Goal: Task Accomplishment & Management: Manage account settings

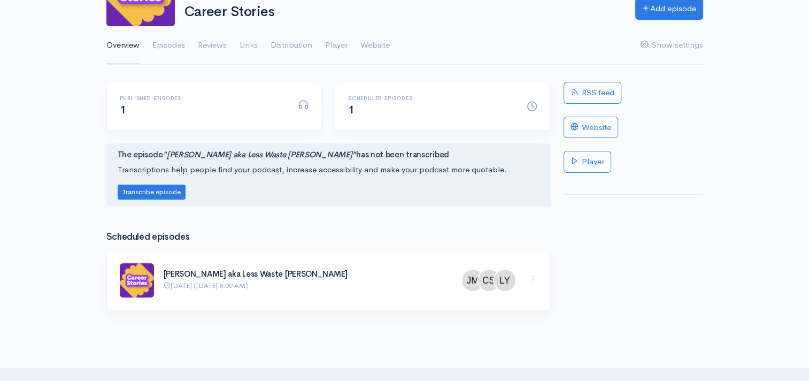
click at [143, 96] on h6 "Published episodes" at bounding box center [203, 98] width 166 height 6
click at [168, 34] on link "Episodes" at bounding box center [168, 45] width 33 height 38
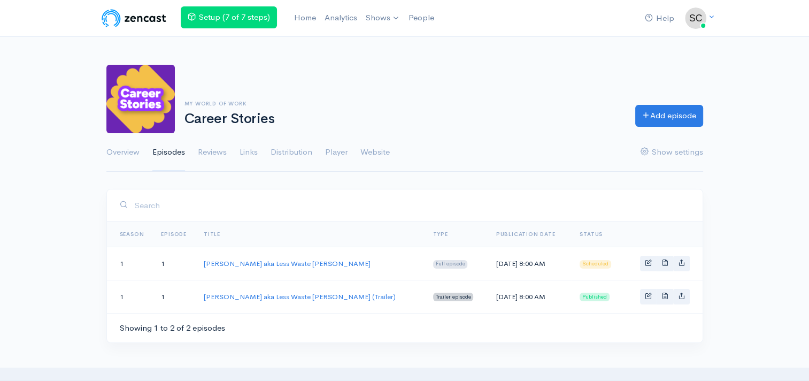
click at [250, 299] on td "[PERSON_NAME] aka Less Waste [PERSON_NAME] (Trailer)" at bounding box center [309, 296] width 229 height 33
click at [254, 295] on link "[PERSON_NAME] aka Less Waste [PERSON_NAME] (Trailer)" at bounding box center [300, 296] width 192 height 9
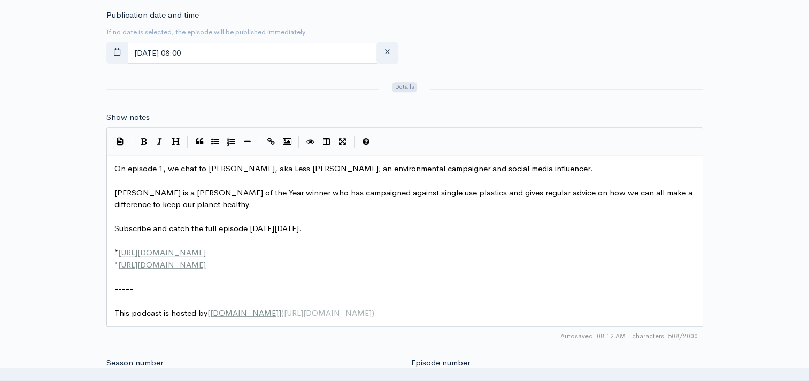
scroll to position [321, 0]
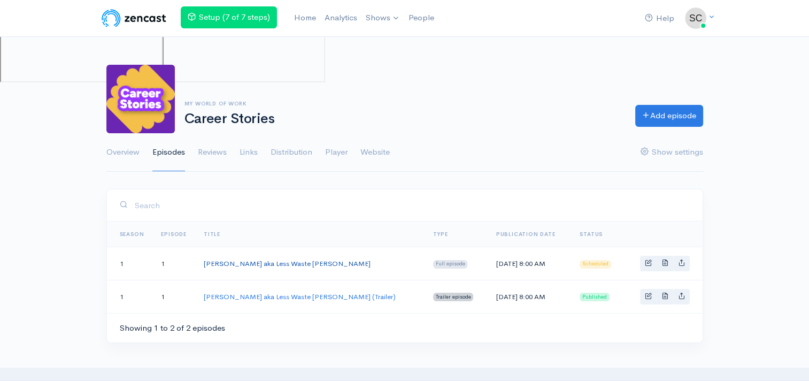
click at [283, 264] on link "[PERSON_NAME] aka Less Waste [PERSON_NAME]" at bounding box center [287, 263] width 167 height 9
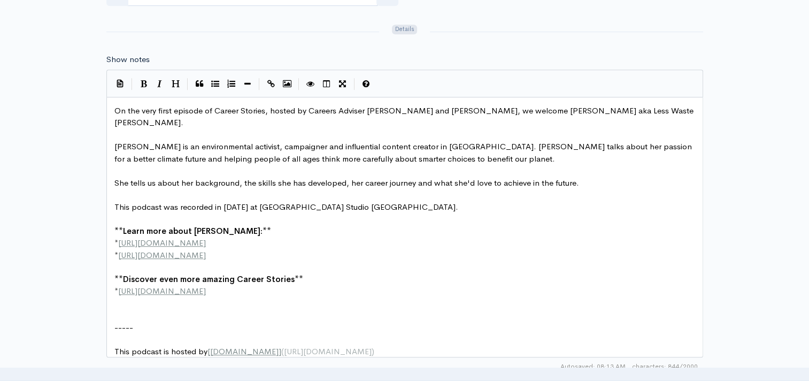
scroll to position [749, 0]
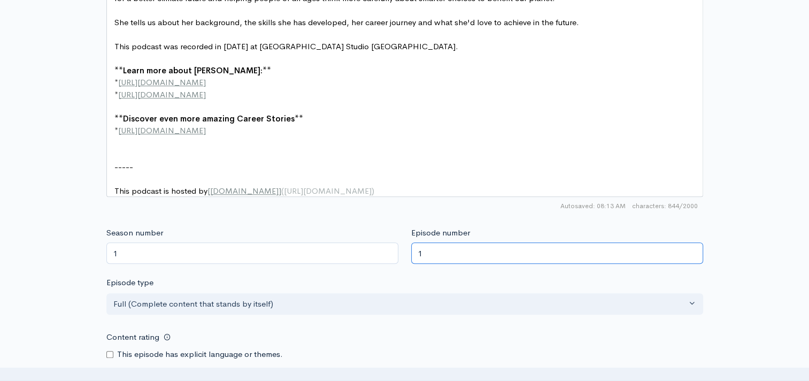
click at [417, 248] on input "1" at bounding box center [557, 253] width 292 height 22
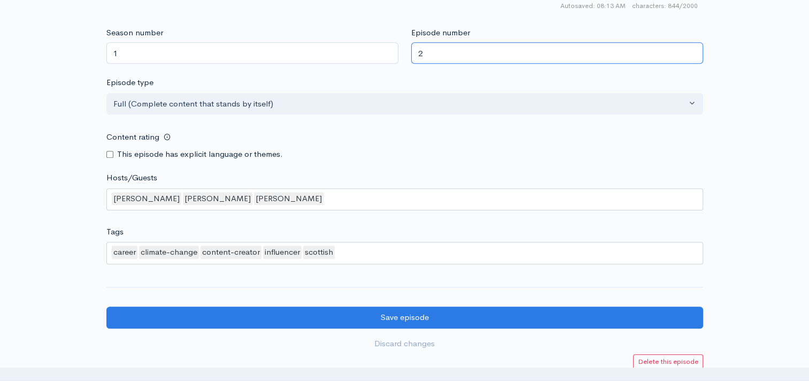
scroll to position [1069, 0]
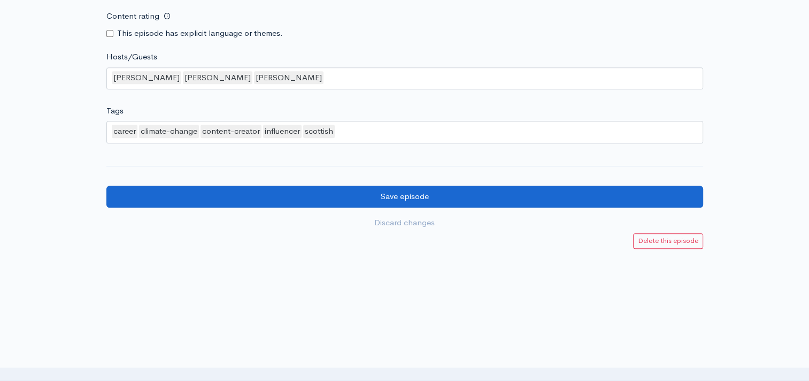
type input "2"
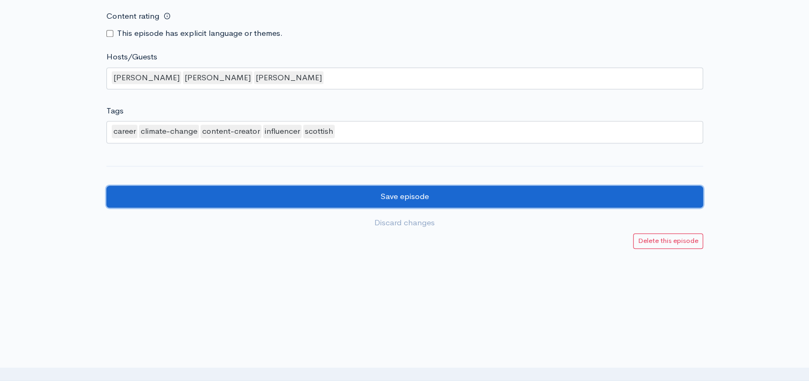
click at [400, 188] on input "Save episode" at bounding box center [404, 197] width 597 height 22
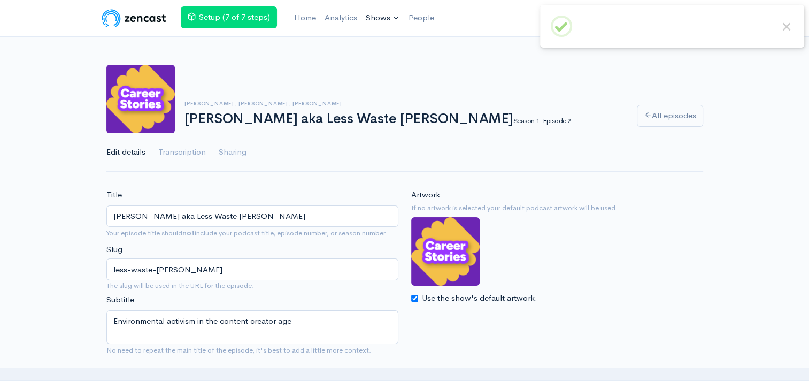
click at [382, 22] on link "Shows" at bounding box center [382, 18] width 43 height 24
click at [382, 40] on link "Career Stories" at bounding box center [411, 44] width 98 height 19
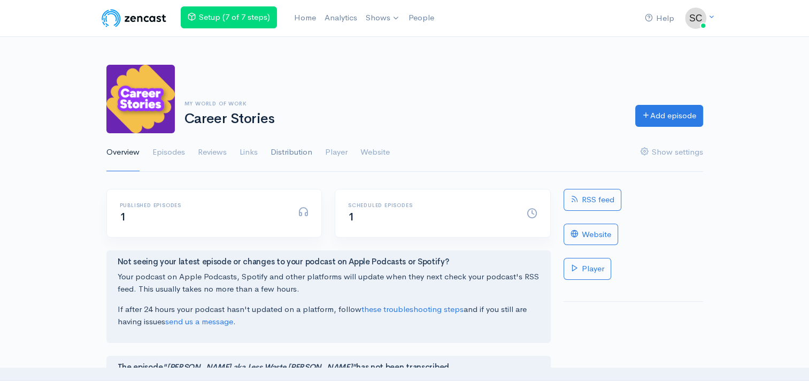
click at [299, 153] on link "Distribution" at bounding box center [292, 152] width 42 height 38
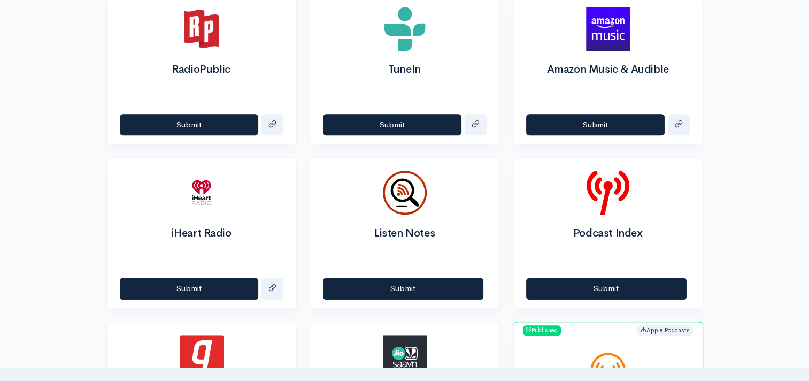
scroll to position [327, 0]
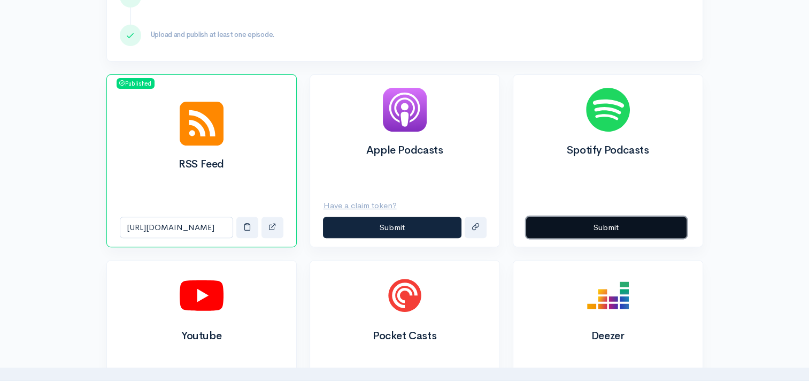
click at [570, 227] on button "Submit" at bounding box center [606, 228] width 160 height 22
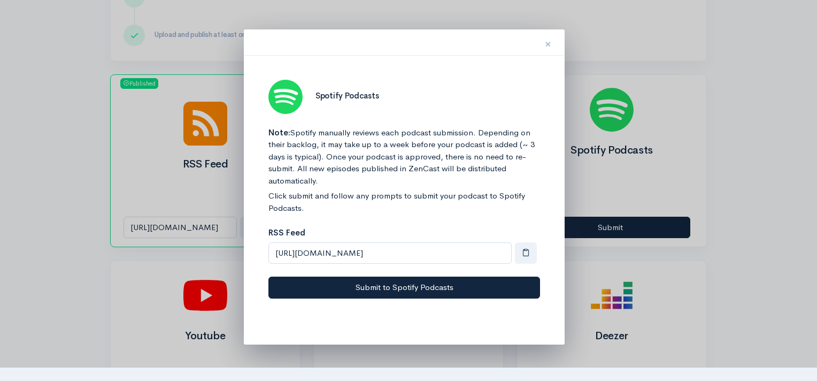
click at [547, 47] on span "×" at bounding box center [548, 44] width 6 height 16
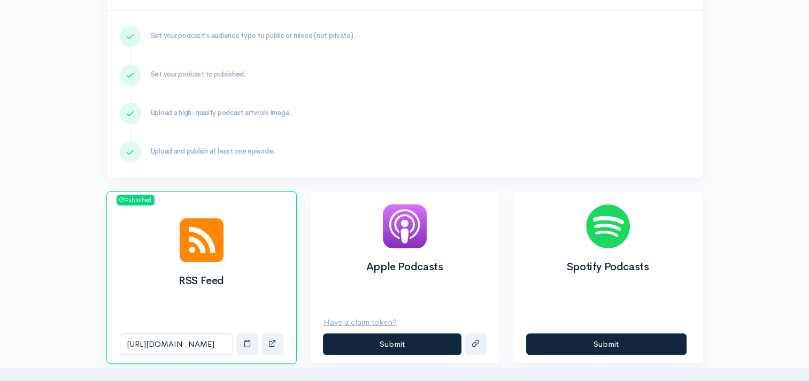
scroll to position [0, 0]
